Goal: Task Accomplishment & Management: Manage account settings

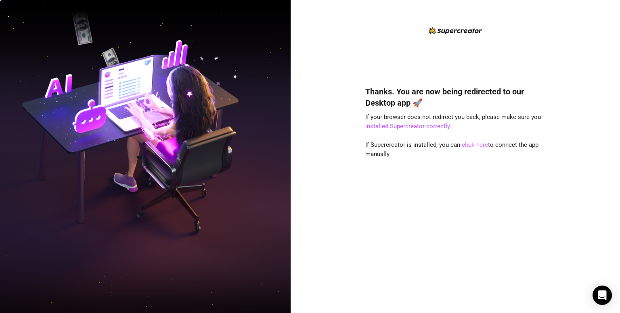
click at [471, 144] on link "click here" at bounding box center [475, 144] width 26 height 7
click at [420, 127] on link "installed Supercreator correctly" at bounding box center [407, 126] width 84 height 7
click at [472, 146] on link "click here" at bounding box center [475, 144] width 26 height 7
click at [431, 47] on div "Thanks. You are now being redirected to our Desktop app 🚀 If your browser does …" at bounding box center [455, 163] width 180 height 275
click at [468, 145] on link "click here" at bounding box center [475, 144] width 26 height 7
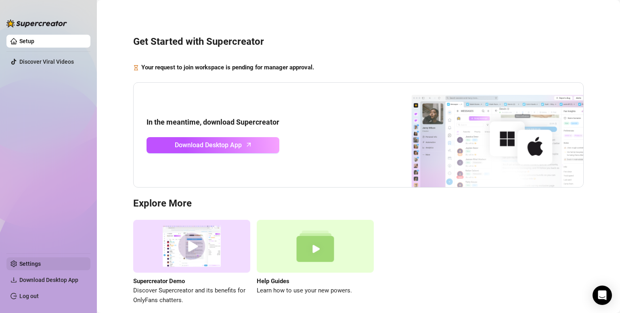
click at [33, 261] on link "Settings" at bounding box center [29, 264] width 21 height 6
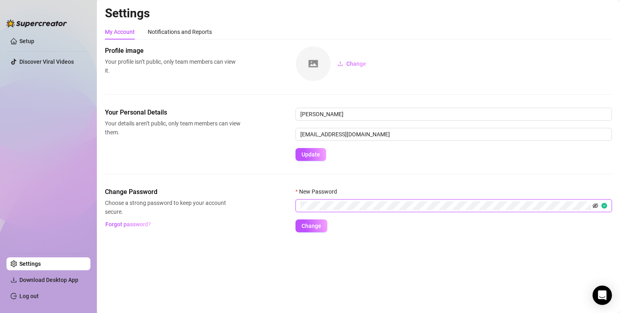
click at [598, 206] on icon "eye-invisible" at bounding box center [596, 206] width 6 height 5
click at [598, 206] on icon "eye" at bounding box center [596, 206] width 6 height 4
click at [321, 224] on span "Change" at bounding box center [312, 226] width 20 height 6
click at [170, 179] on div "Your Personal Details Your details aren’t public, only team members can view th…" at bounding box center [358, 148] width 507 height 80
click at [34, 41] on link "Setup" at bounding box center [26, 41] width 15 height 6
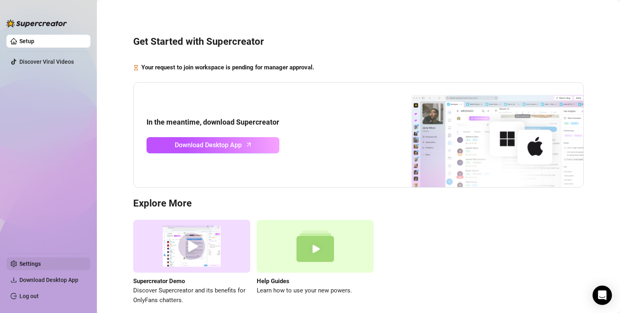
click at [36, 265] on link "Settings" at bounding box center [29, 264] width 21 height 6
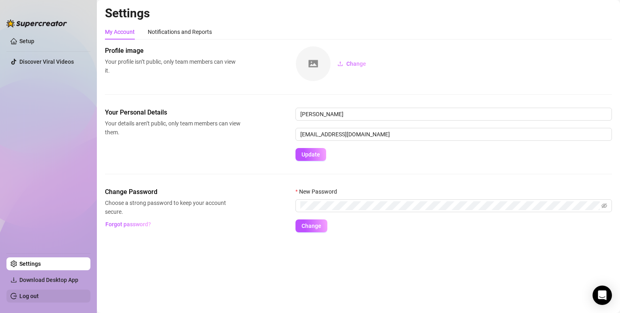
click at [36, 293] on link "Log out" at bounding box center [28, 296] width 19 height 6
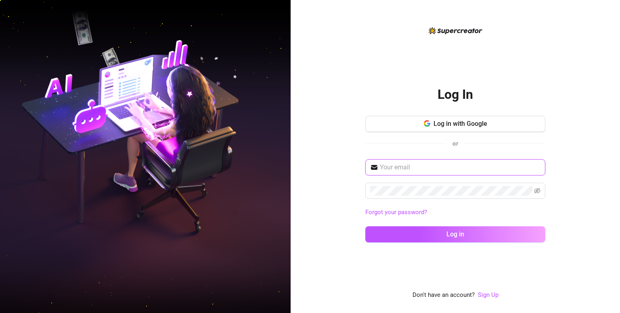
click at [412, 171] on input "text" at bounding box center [460, 168] width 161 height 10
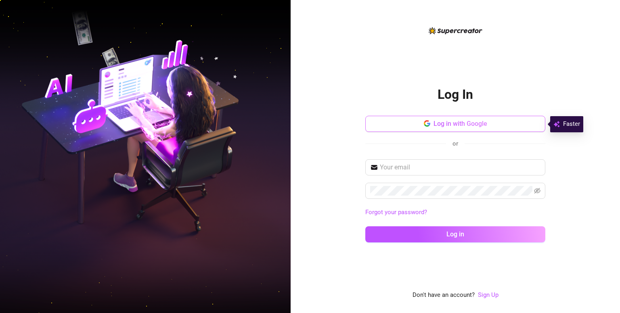
click at [449, 125] on span "Log in with Google" at bounding box center [461, 124] width 54 height 8
